Goal: Register for event/course

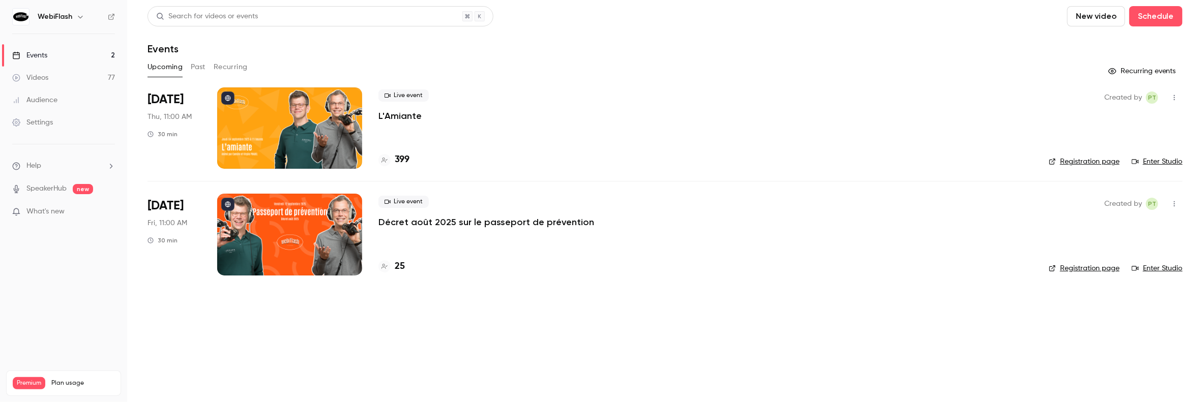
click at [390, 224] on p "Décret août 2025 sur le passeport de prévention" at bounding box center [486, 222] width 216 height 12
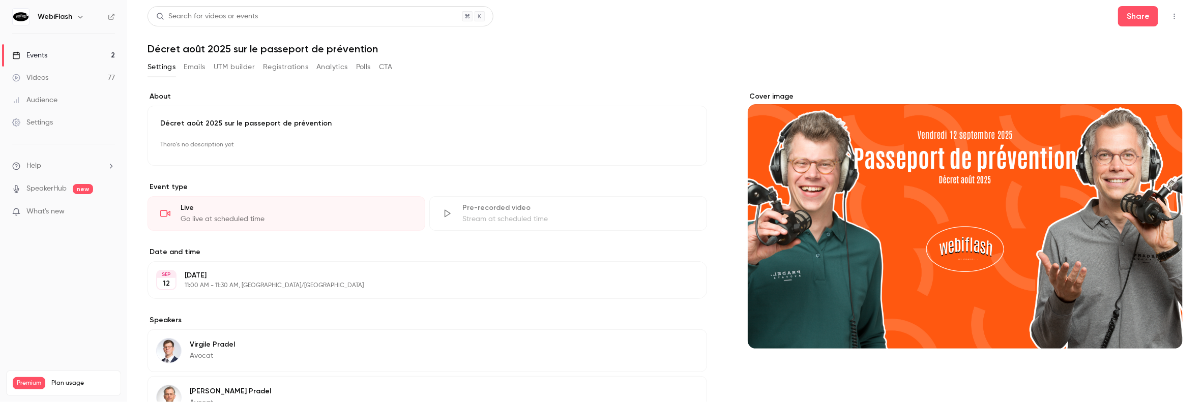
click at [292, 71] on button "Registrations" at bounding box center [285, 67] width 45 height 16
